Goal: Information Seeking & Learning: Learn about a topic

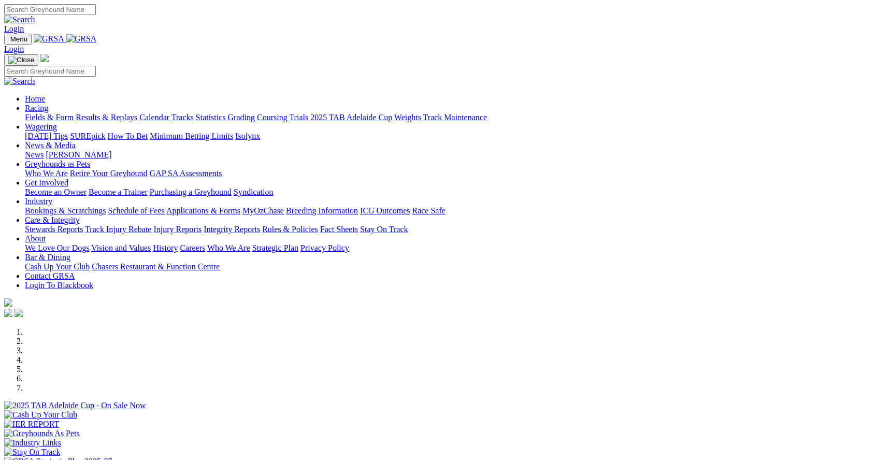
scroll to position [311, 0]
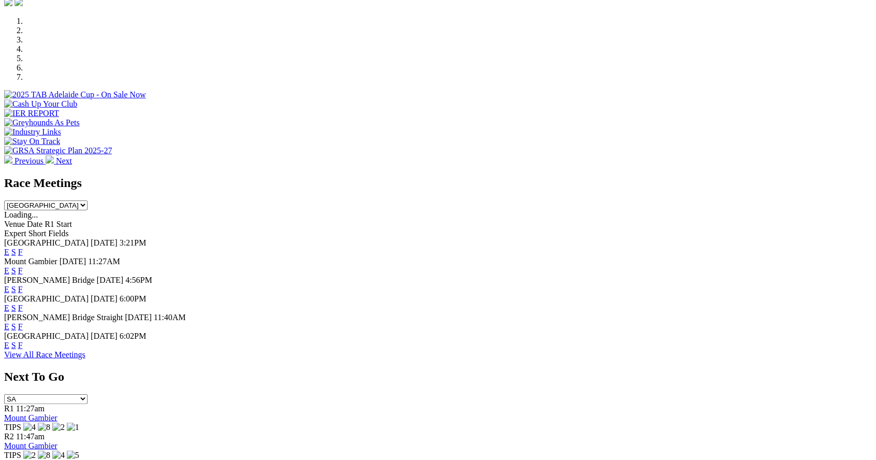
click at [583, 303] on div "E S F" at bounding box center [437, 307] width 867 height 9
click at [23, 303] on link "F" at bounding box center [20, 307] width 5 height 9
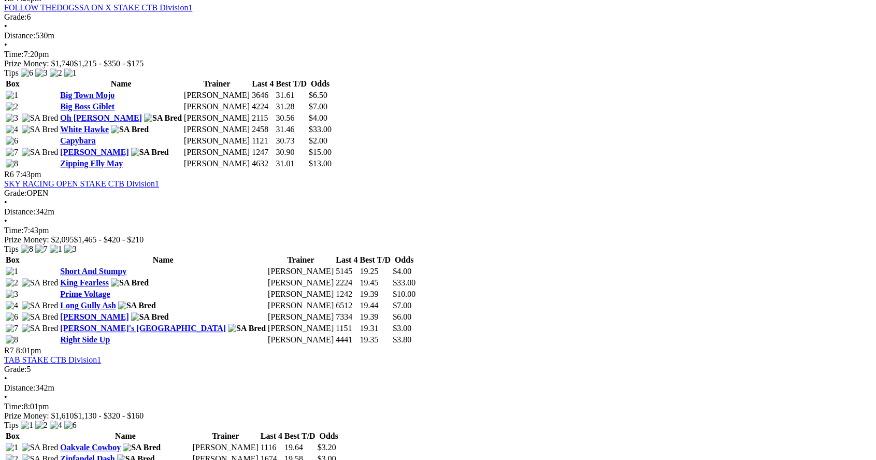
scroll to position [1283, 0]
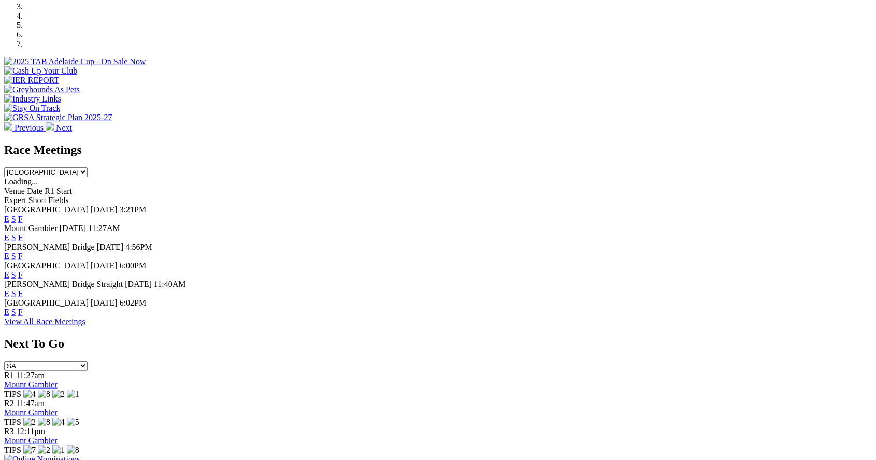
scroll to position [340, 0]
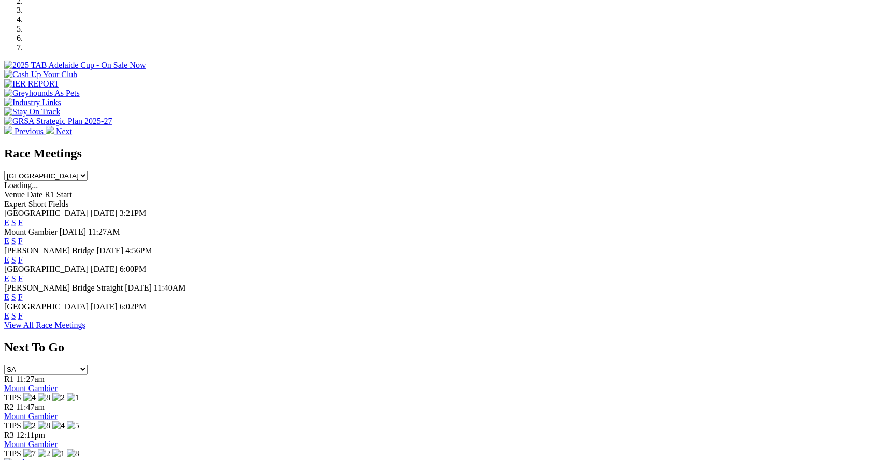
click at [585, 265] on div "Angle Park 25 Aug 25 6:00PM E S F" at bounding box center [437, 274] width 867 height 19
click at [23, 274] on link "F" at bounding box center [20, 278] width 5 height 9
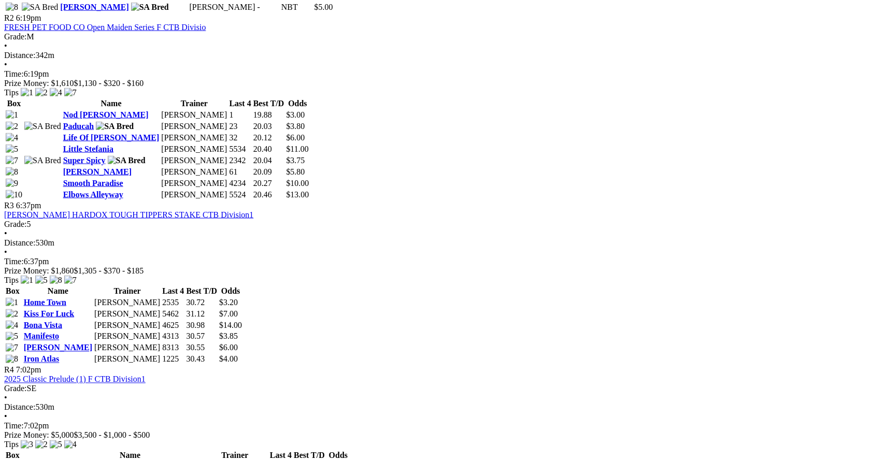
scroll to position [712, 0]
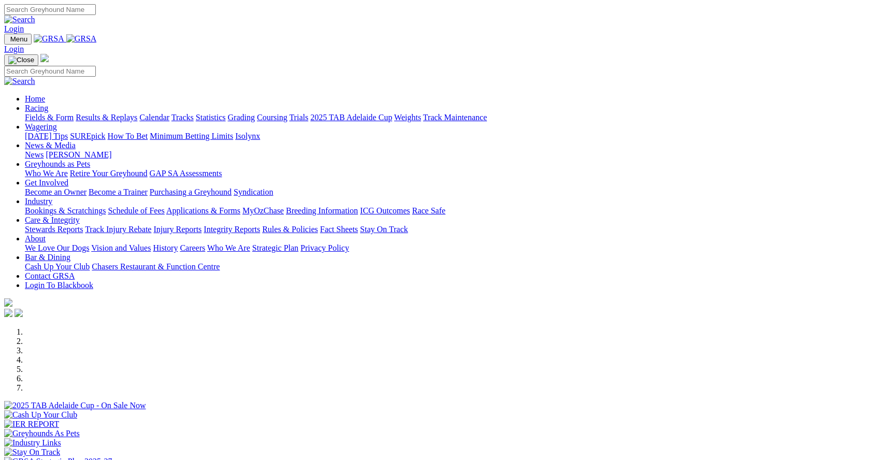
scroll to position [340, 0]
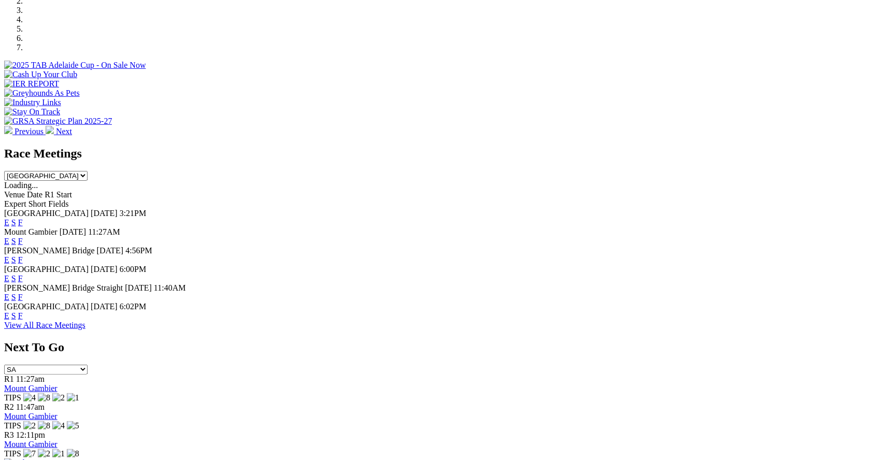
click at [581, 274] on div "E S F" at bounding box center [437, 278] width 867 height 9
click at [583, 274] on div "E S F" at bounding box center [437, 278] width 867 height 9
click at [23, 274] on link "F" at bounding box center [20, 278] width 5 height 9
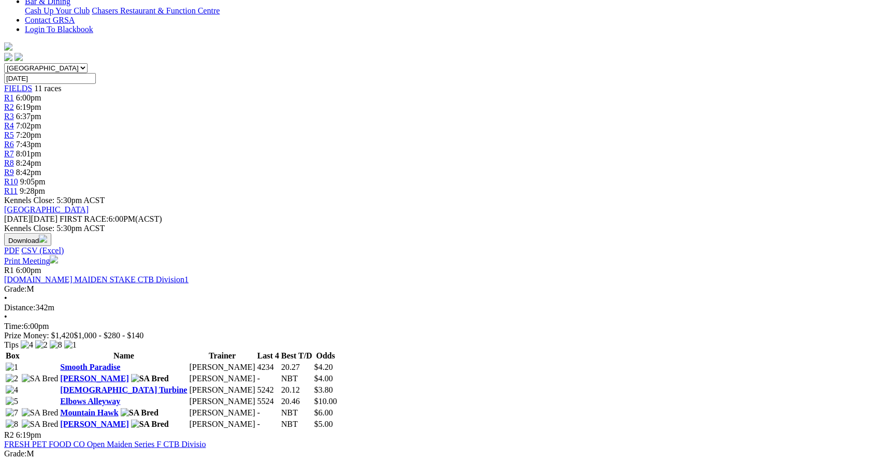
scroll to position [273, 0]
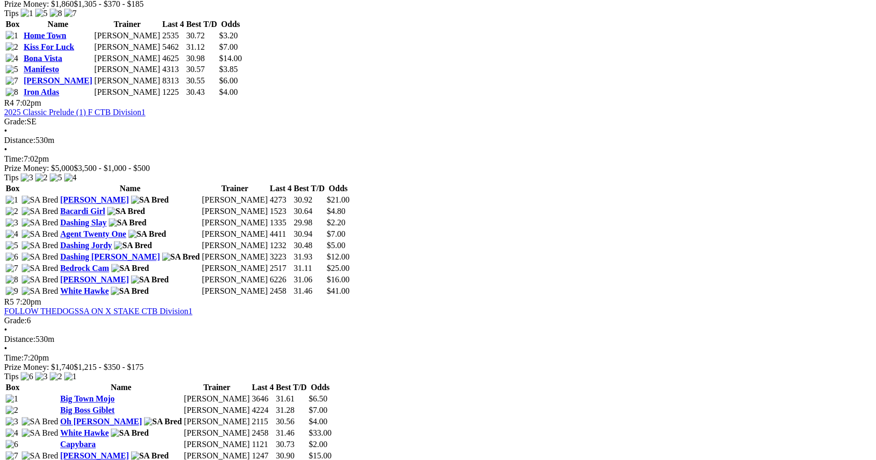
scroll to position [961, 0]
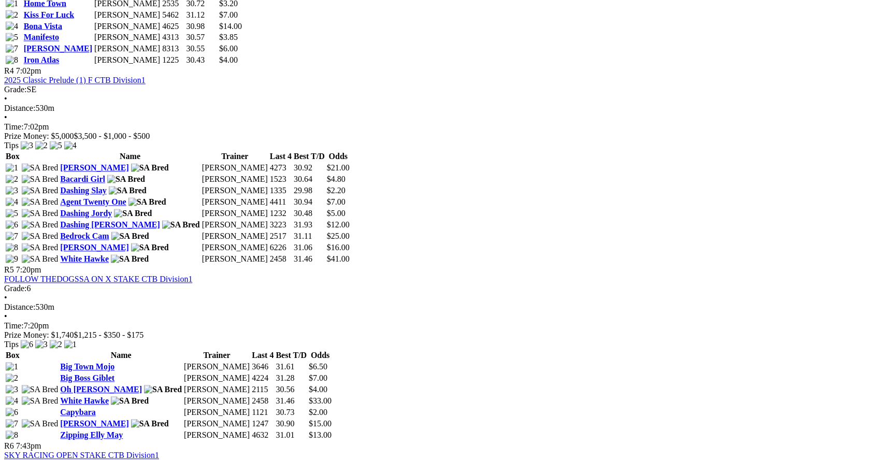
scroll to position [1011, 0]
